Goal: Task Accomplishment & Management: Use online tool/utility

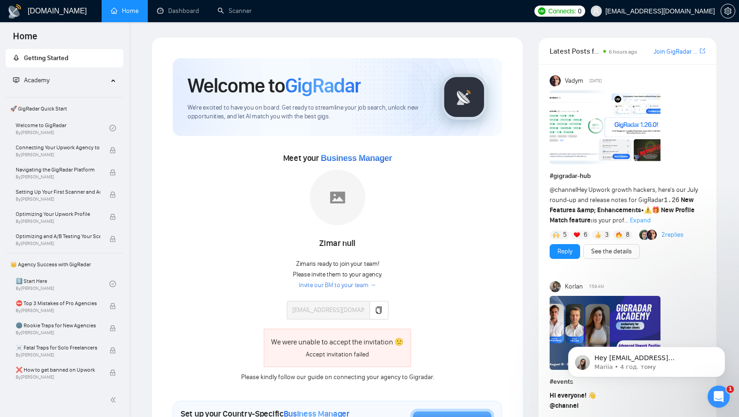
scroll to position [8, 0]
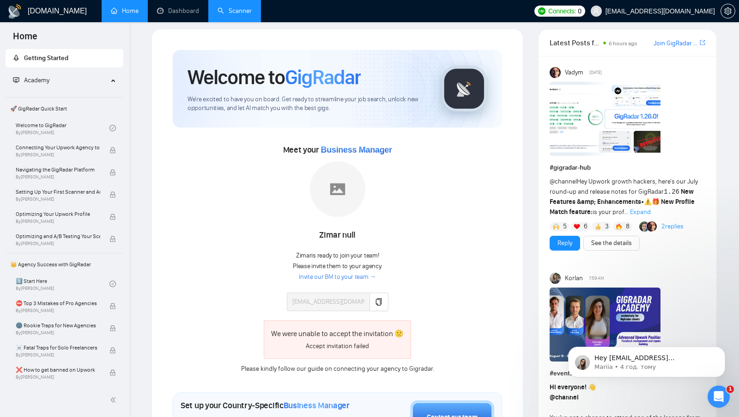
click at [228, 15] on link "Scanner" at bounding box center [235, 11] width 34 height 8
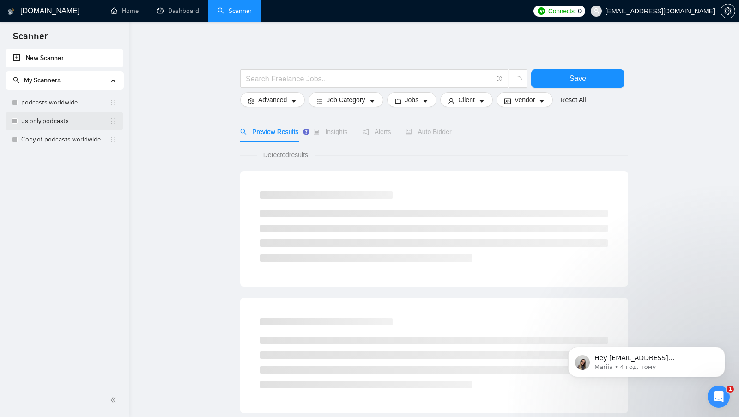
click at [46, 115] on link "us only podcasts" at bounding box center [65, 121] width 88 height 18
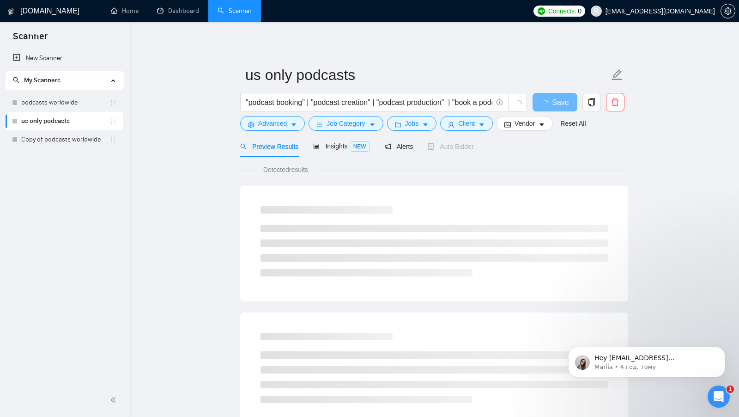
click at [455, 147] on span "Auto Bidder" at bounding box center [451, 146] width 46 height 7
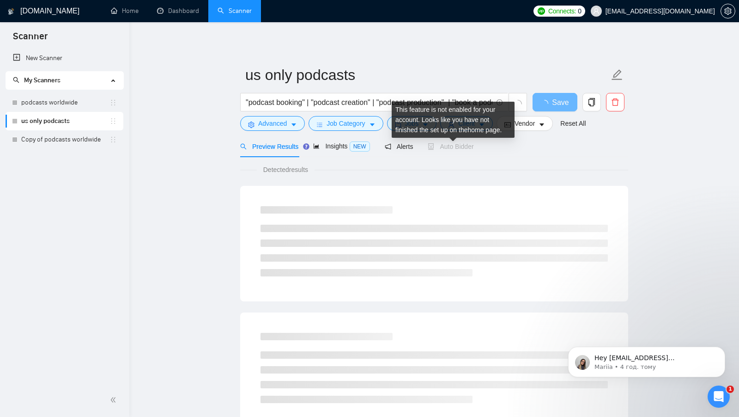
click at [457, 165] on div "Detected results" at bounding box center [434, 169] width 388 height 10
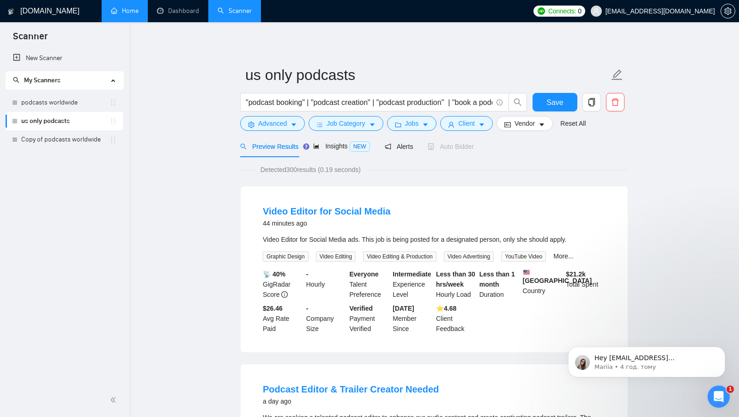
click at [127, 14] on link "Home" at bounding box center [125, 11] width 28 height 8
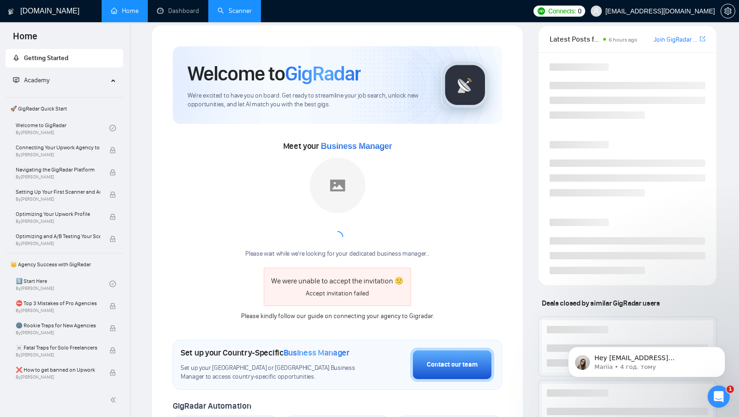
scroll to position [9, 0]
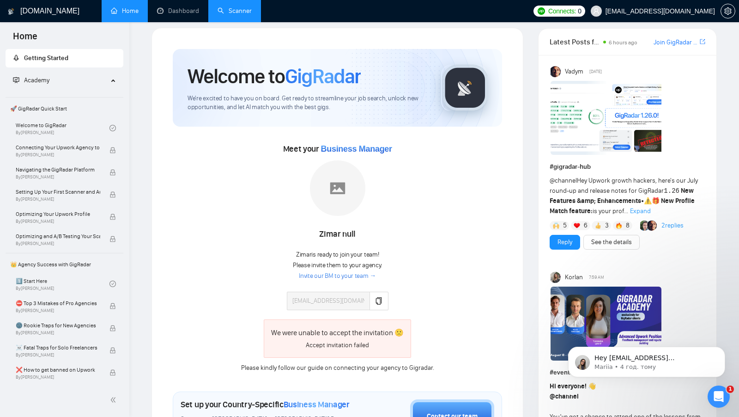
click at [340, 204] on img at bounding box center [337, 187] width 55 height 55
drag, startPoint x: 312, startPoint y: 235, endPoint x: 428, endPoint y: 236, distance: 115.9
click at [428, 236] on div "Zimar null [PERSON_NAME] is ready to join your team! Please invite them to your…" at bounding box center [337, 234] width 206 height 149
